Goal: Transaction & Acquisition: Purchase product/service

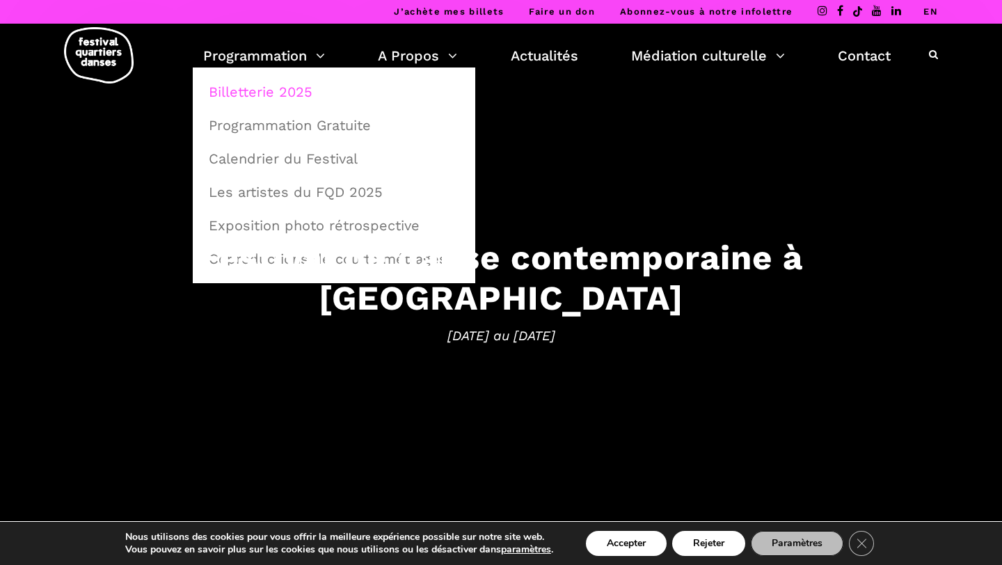
click at [273, 101] on link "Billetterie 2025" at bounding box center [333, 92] width 267 height 32
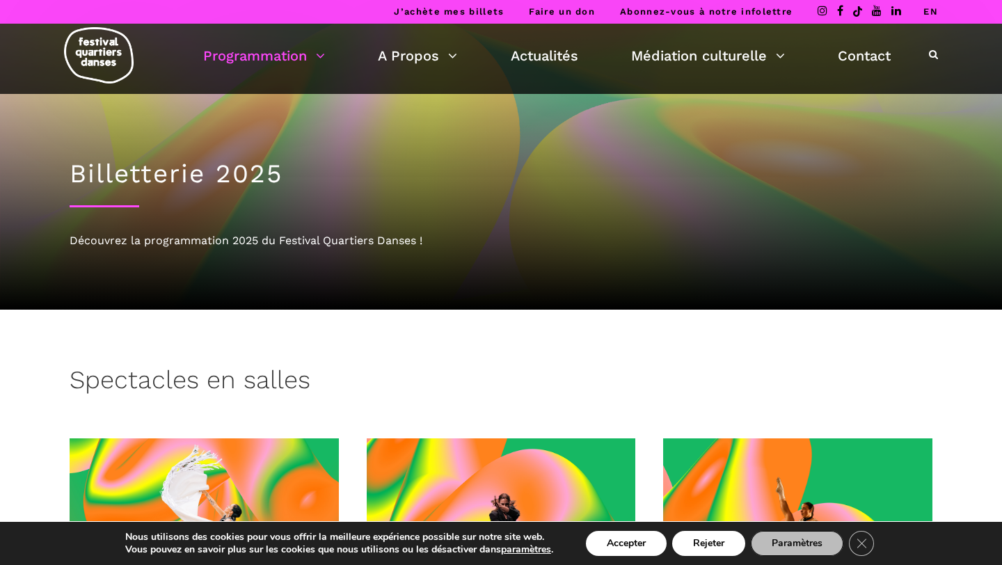
click at [114, 71] on img at bounding box center [99, 55] width 70 height 56
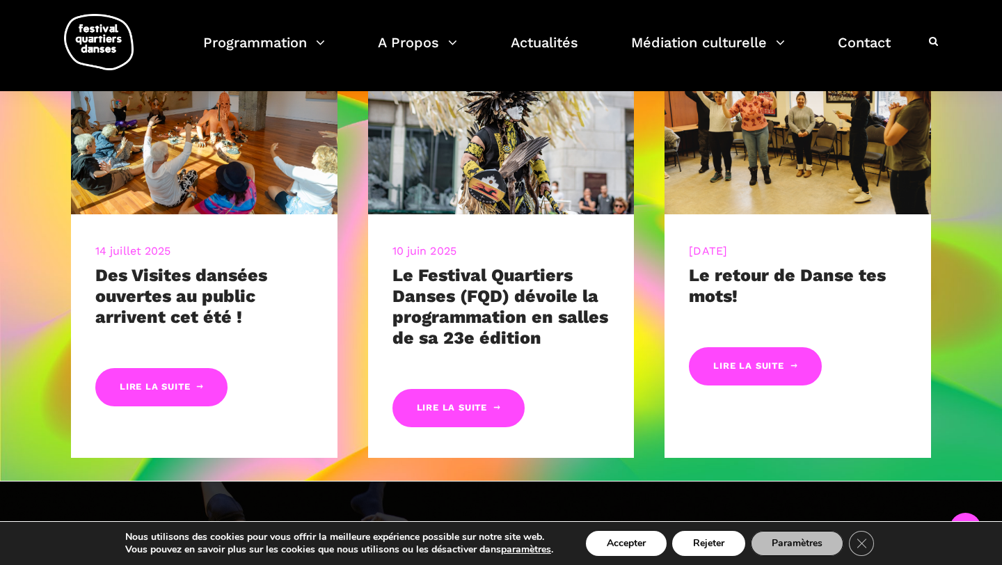
scroll to position [592, 0]
